Goal: Communication & Community: Answer question/provide support

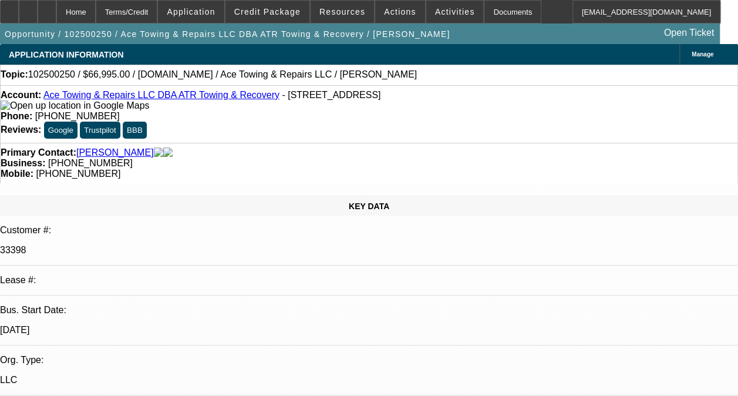
select select "0"
select select "2"
select select "0.1"
select select "4"
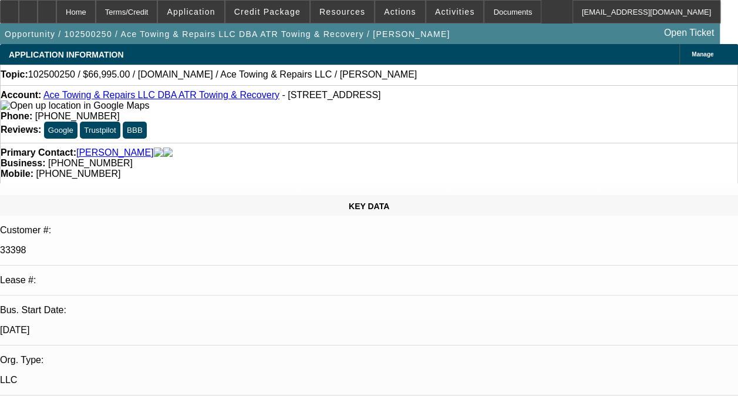
radio input "true"
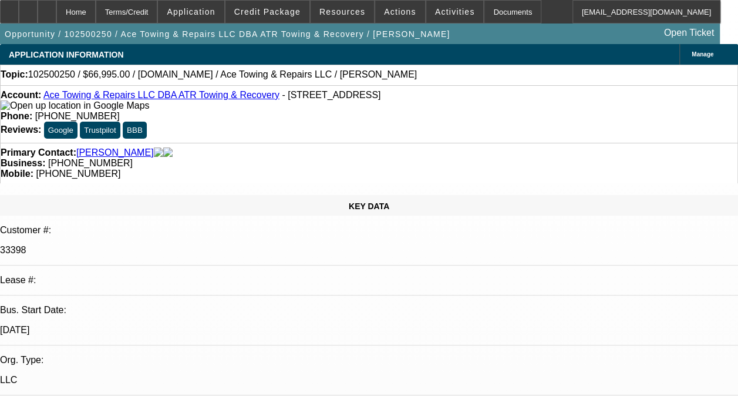
type textarea "BOTH ACCOUNTS ARE ON ONGOING ACH FAIRLY NEW CONTRACTS. -02 IS A DISC-SVC DEAL. …"
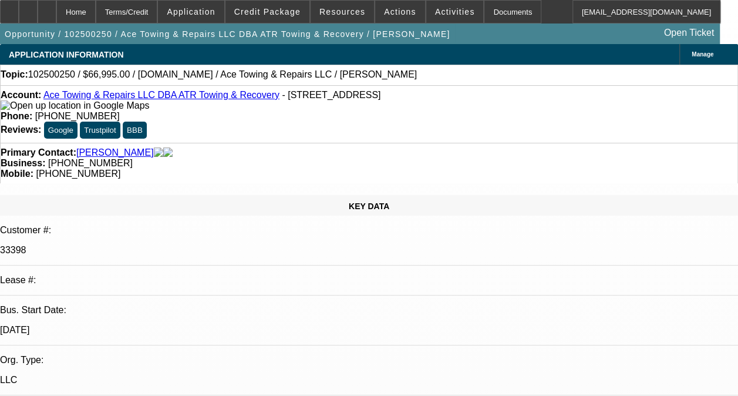
radio input "true"
